Goal: Task Accomplishment & Management: Complete application form

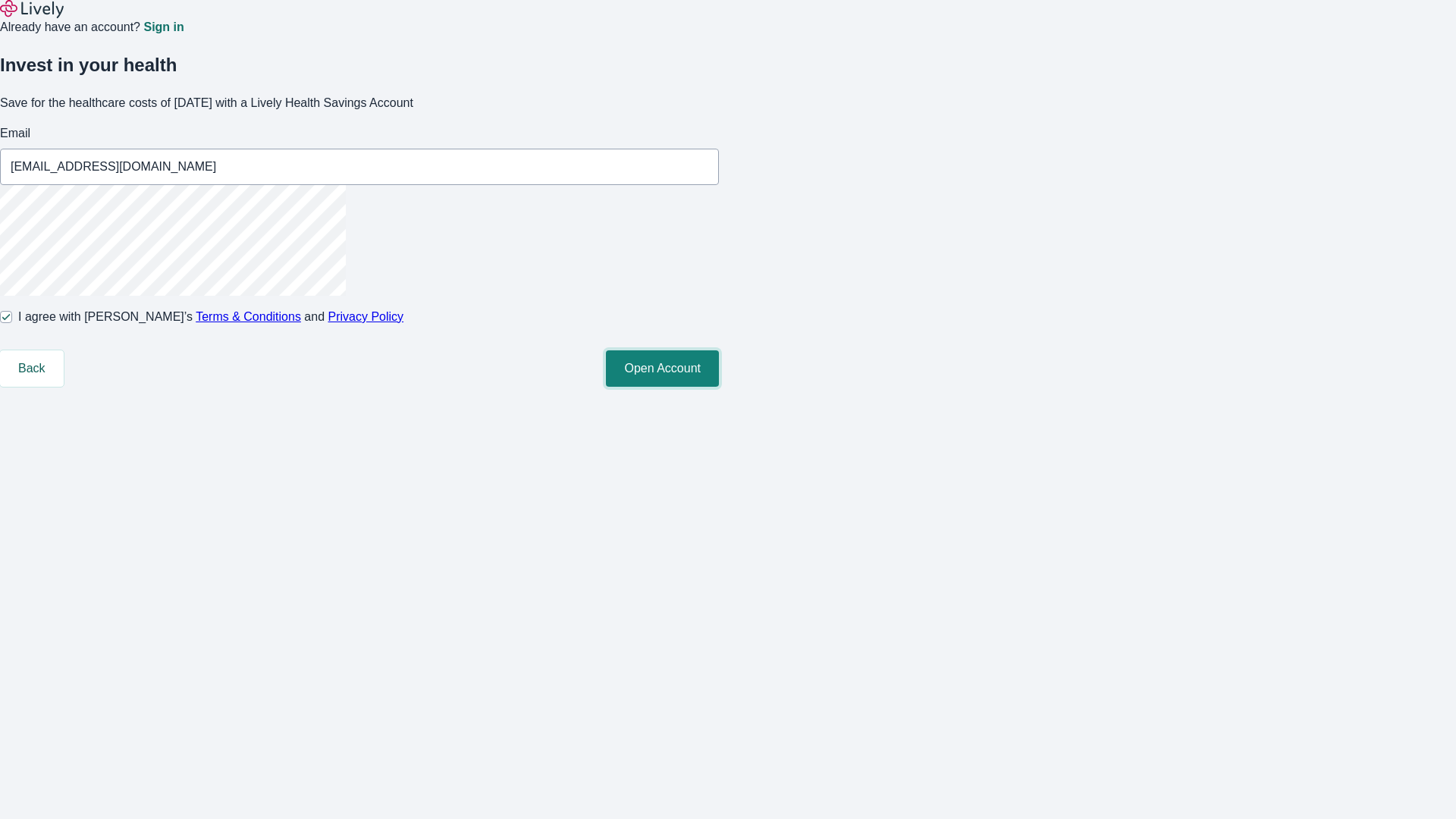
click at [719, 387] on button "Open Account" at bounding box center [663, 368] width 113 height 36
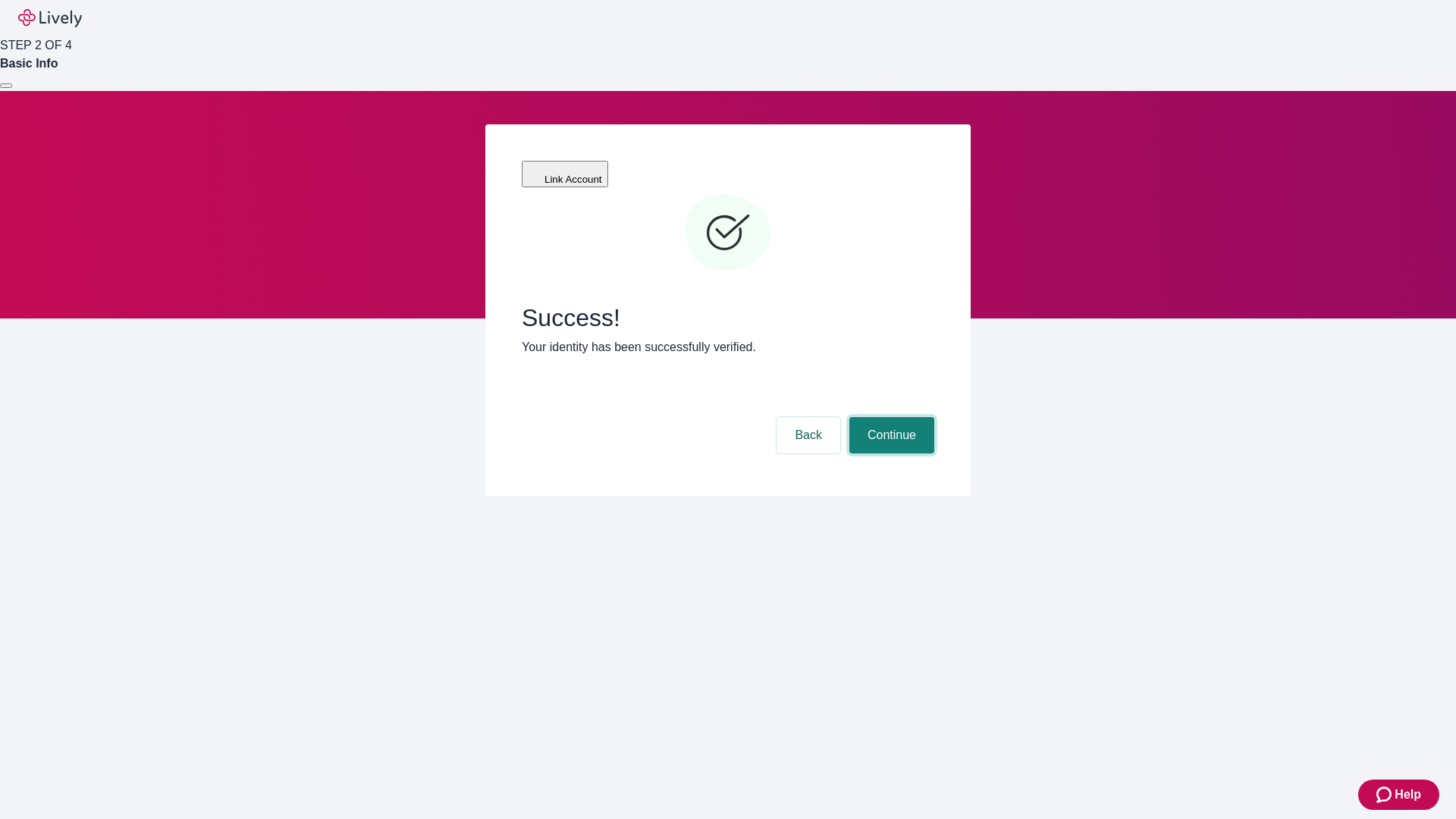
click at [890, 418] on button "Continue" at bounding box center [892, 436] width 85 height 36
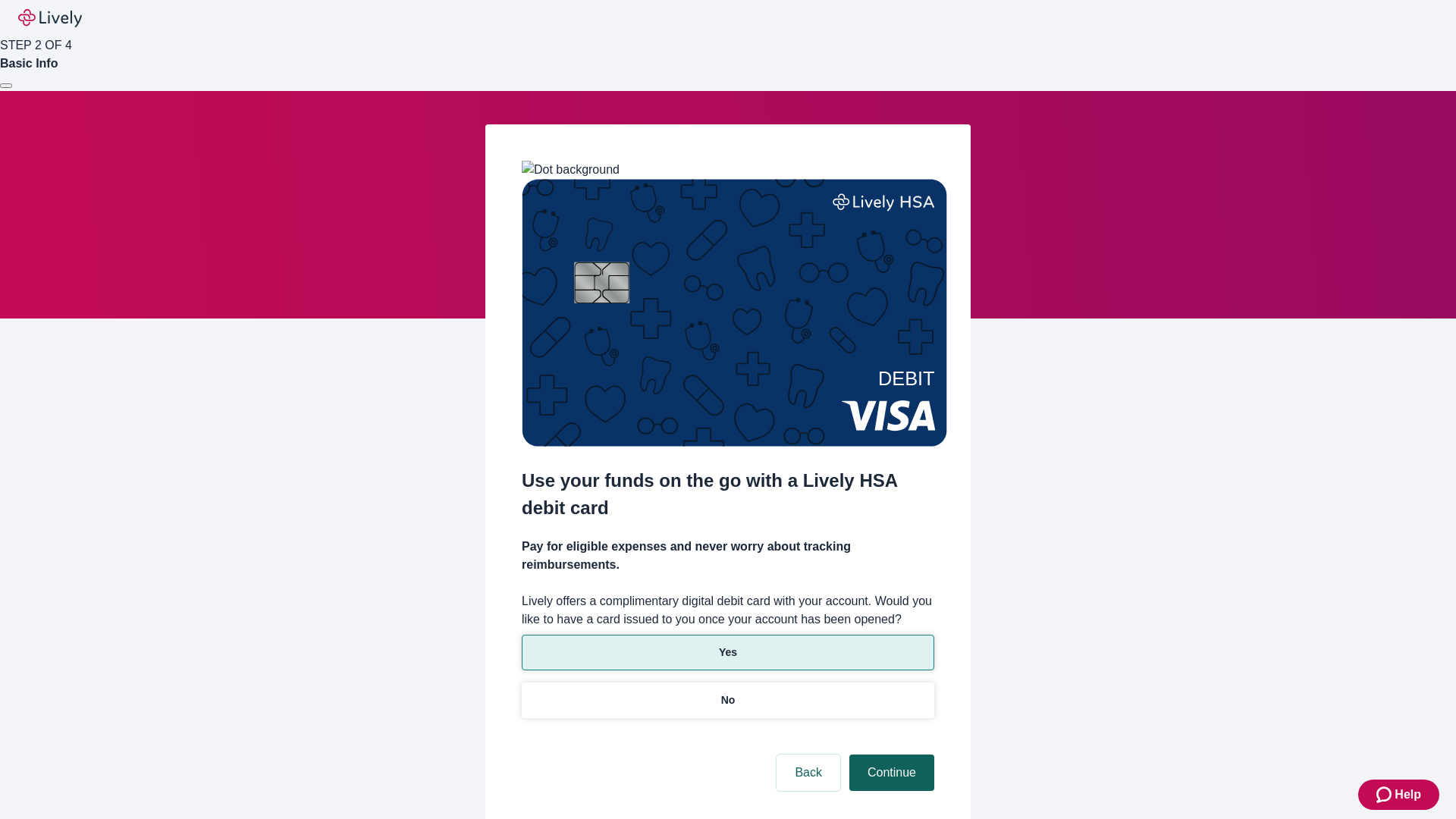
click at [727, 645] on p "Yes" at bounding box center [728, 653] width 18 height 16
click at [890, 755] on button "Continue" at bounding box center [892, 773] width 85 height 36
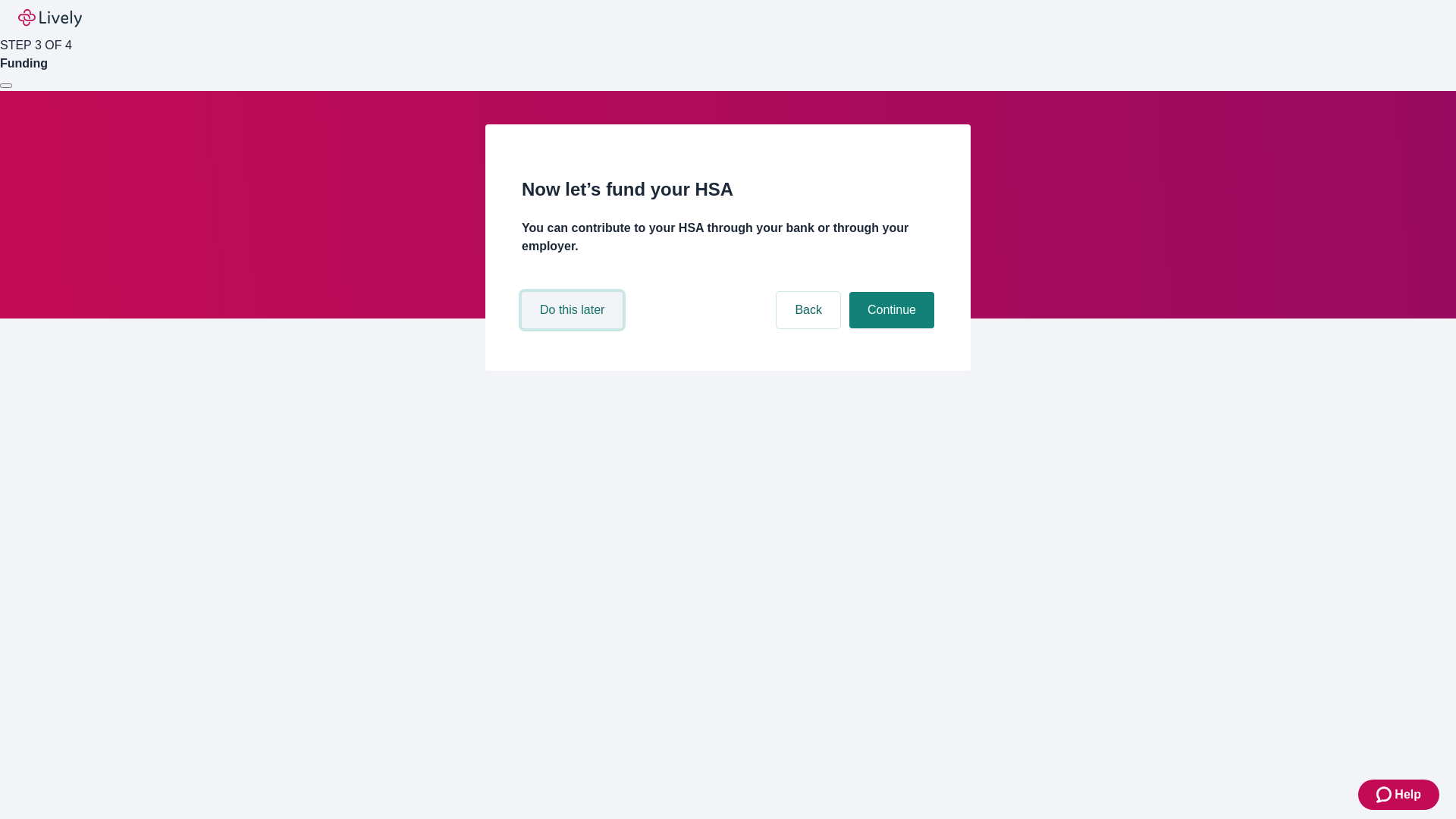
click at [574, 328] on button "Do this later" at bounding box center [572, 310] width 101 height 36
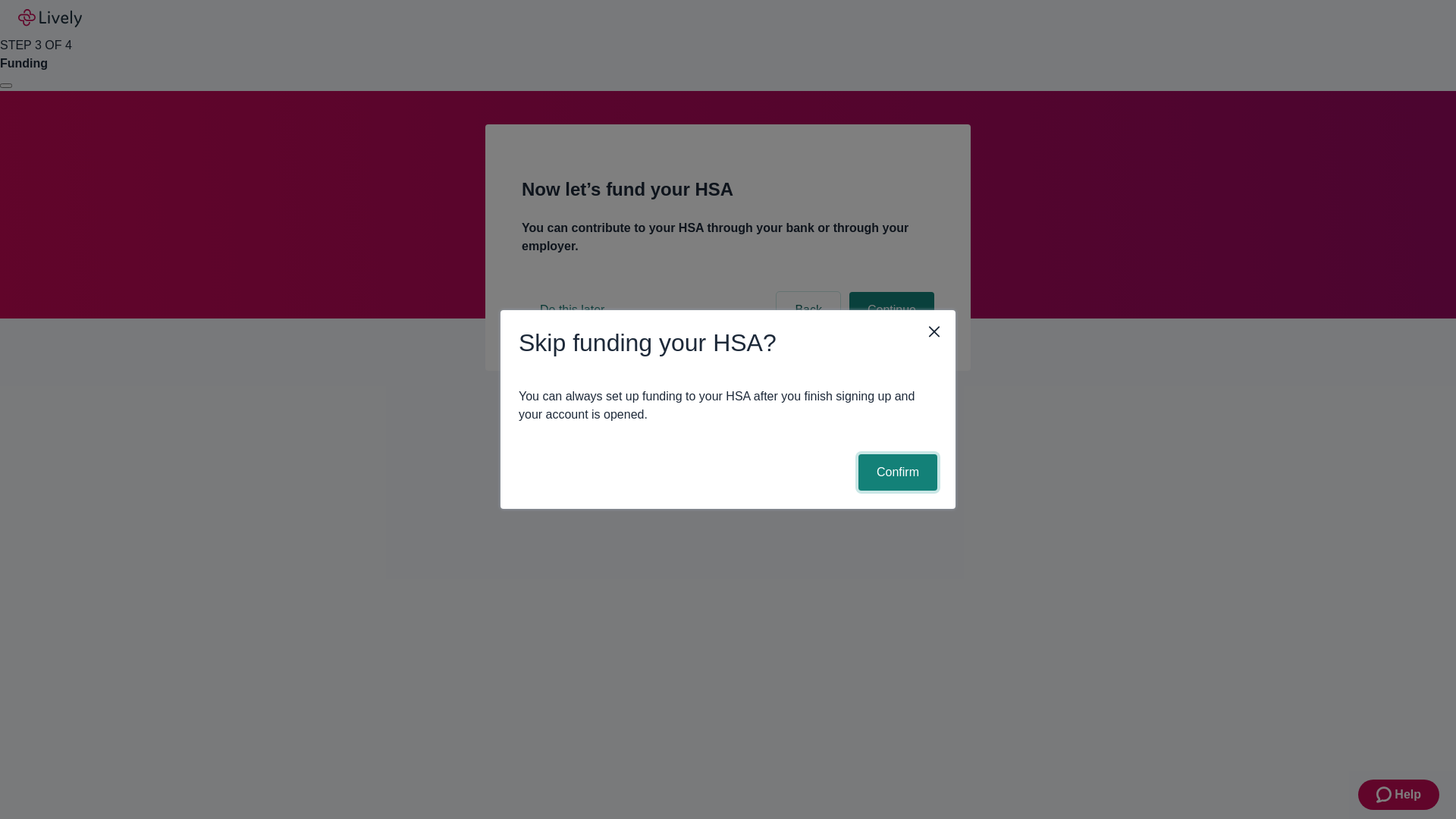
click at [896, 472] on button "Confirm" at bounding box center [898, 472] width 79 height 36
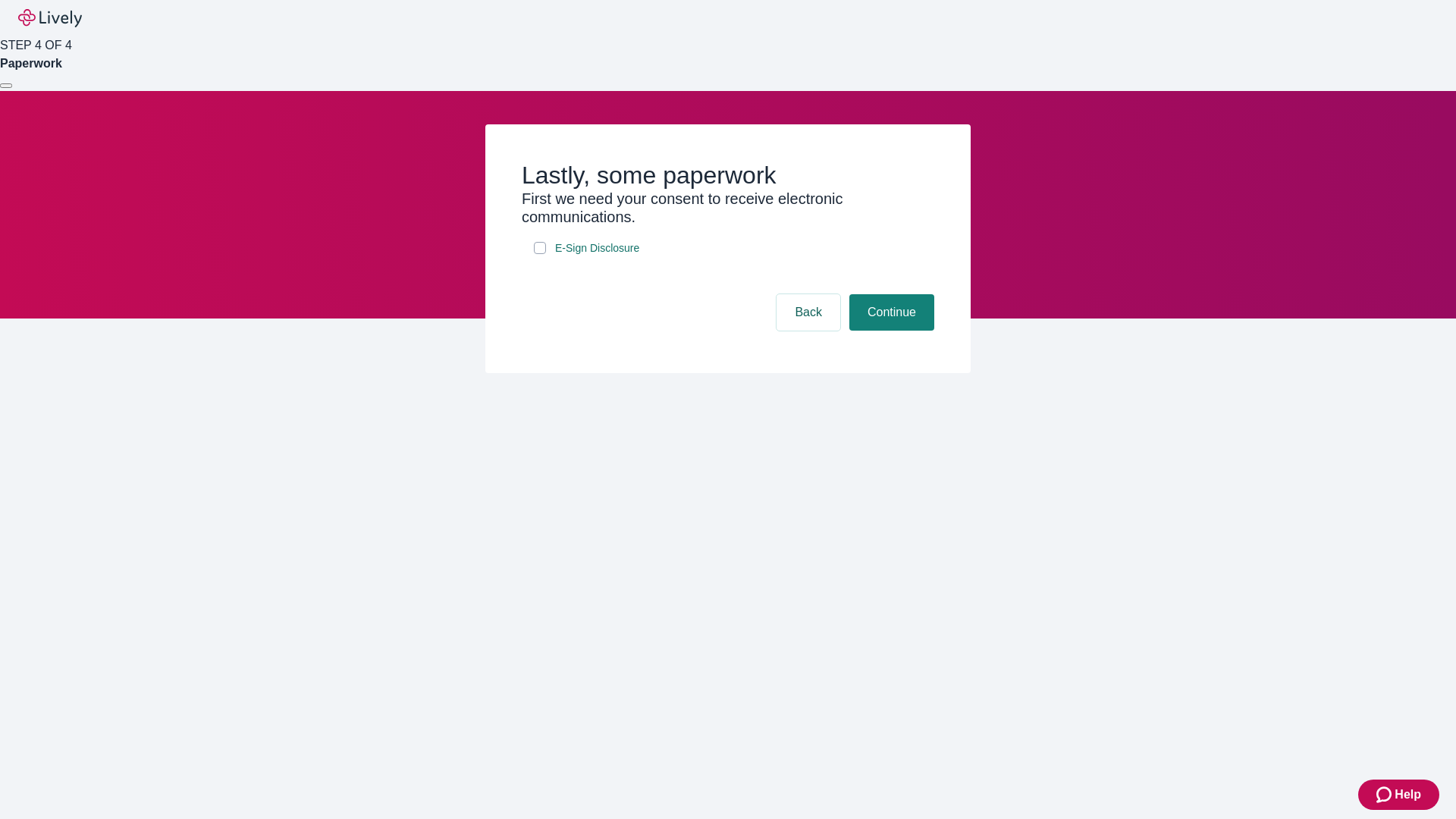
click at [540, 254] on input "E-Sign Disclosure" at bounding box center [539, 248] width 12 height 12
checkbox input "true"
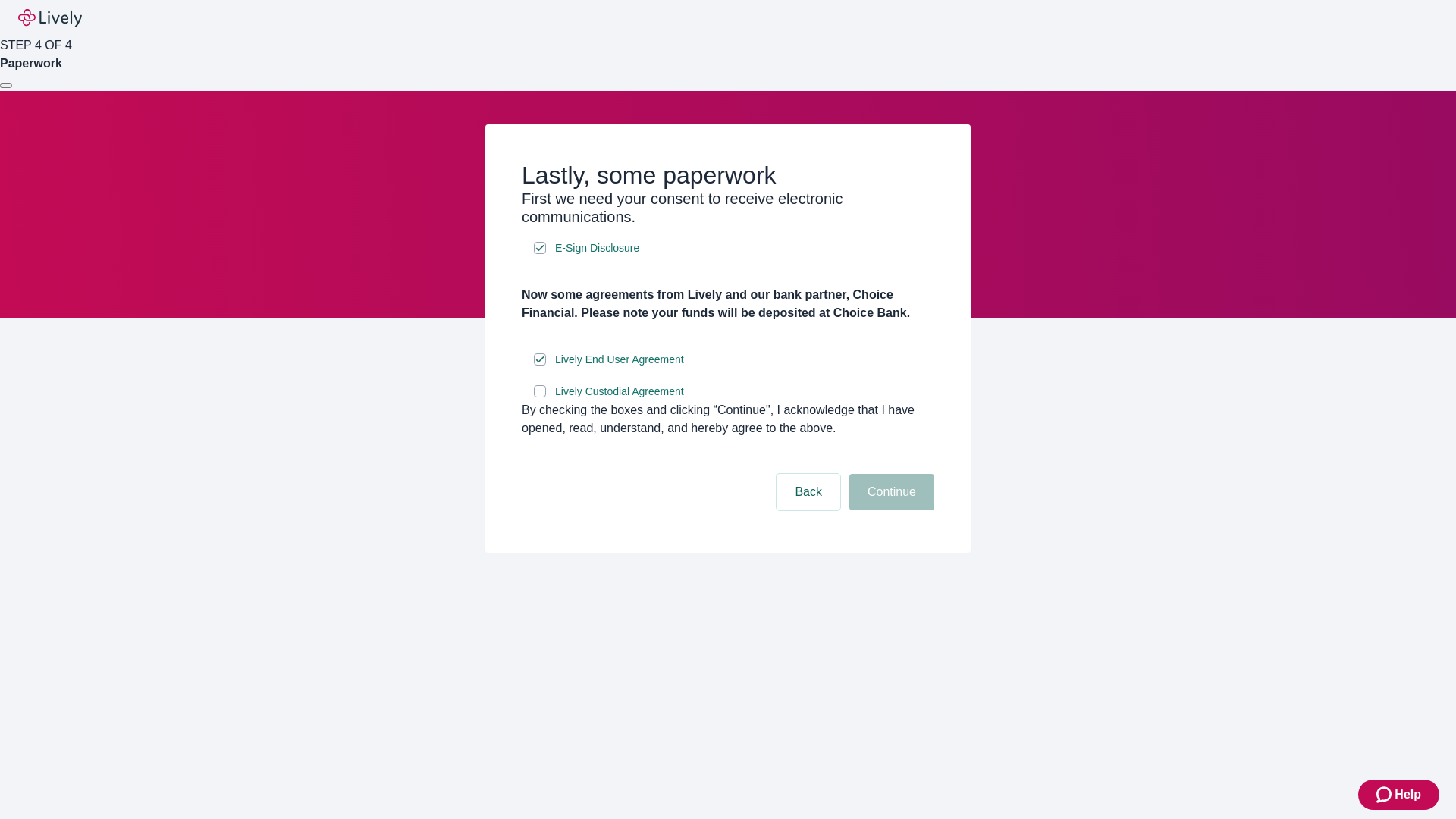
click at [540, 398] on input "Lively Custodial Agreement" at bounding box center [539, 391] width 12 height 12
checkbox input "true"
click at [890, 510] on button "Continue" at bounding box center [892, 492] width 85 height 36
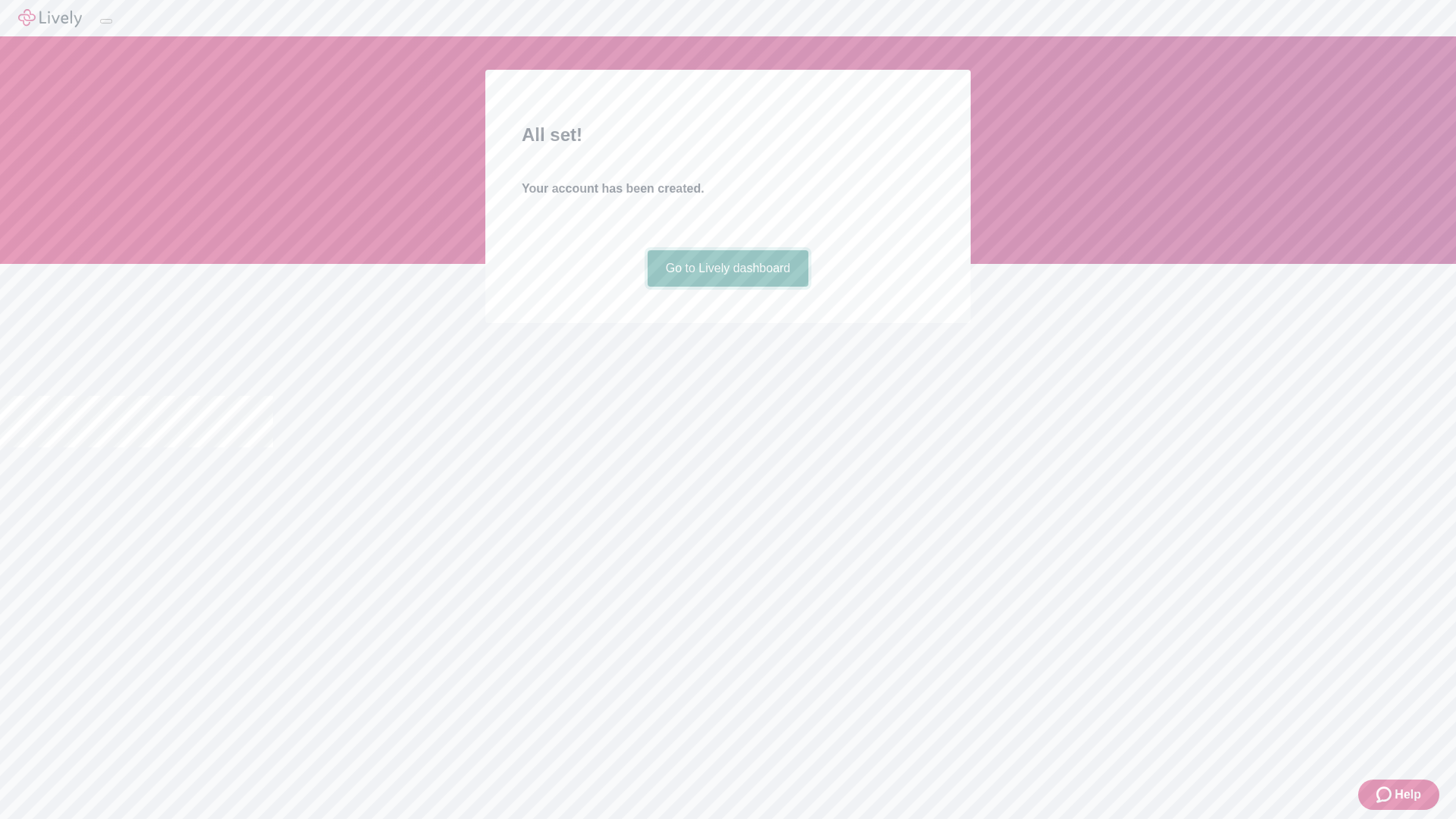
click at [727, 287] on link "Go to Lively dashboard" at bounding box center [729, 268] width 162 height 36
